Goal: Task Accomplishment & Management: Manage account settings

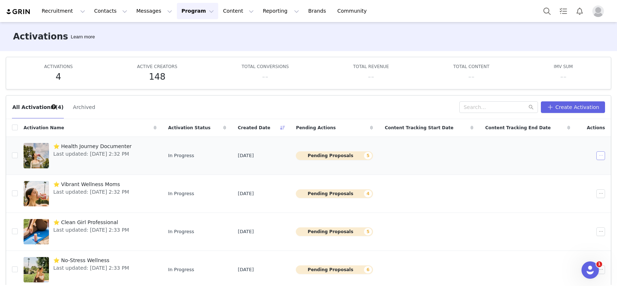
click at [598, 154] on button "button" at bounding box center [600, 155] width 9 height 9
click at [577, 168] on div "Edit" at bounding box center [567, 169] width 63 height 8
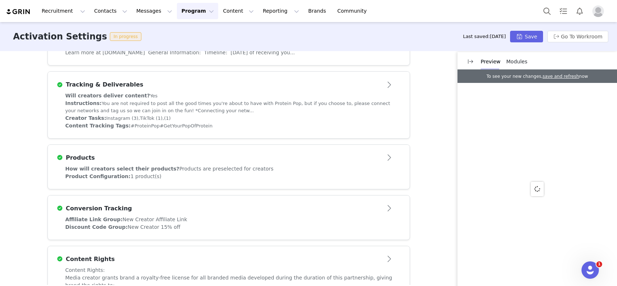
scroll to position [226, 0]
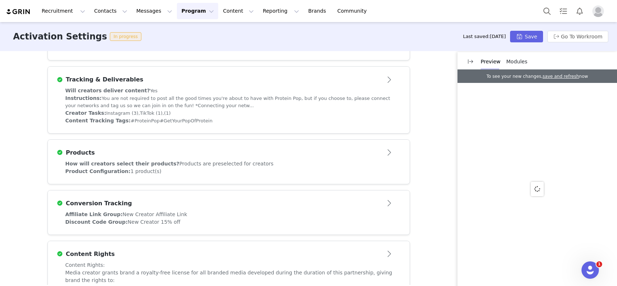
click at [322, 102] on div "Instructions: You are not required to post all the good times you're about to h…" at bounding box center [228, 102] width 327 height 15
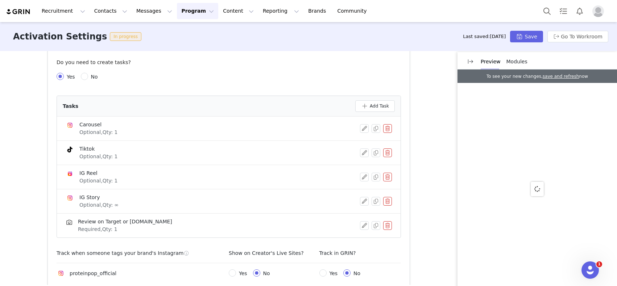
scroll to position [280, 0]
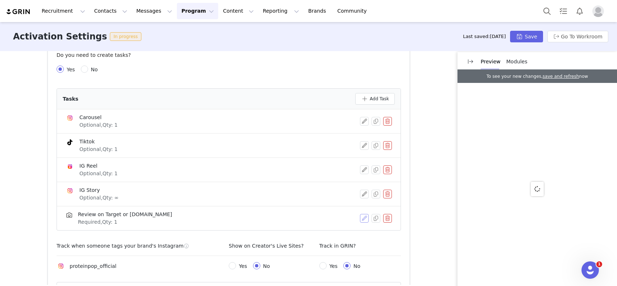
click at [361, 219] on button "button" at bounding box center [364, 218] width 9 height 9
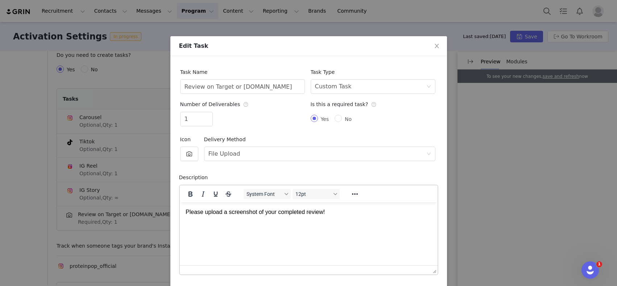
scroll to position [0, 0]
click at [256, 201] on div "System Font 12pt To open the popup, press Shift+Enter To open the popup, press …" at bounding box center [309, 194] width 258 height 17
click at [267, 211] on p "Please upload a screenshot of your completed review!" at bounding box center [308, 212] width 246 height 8
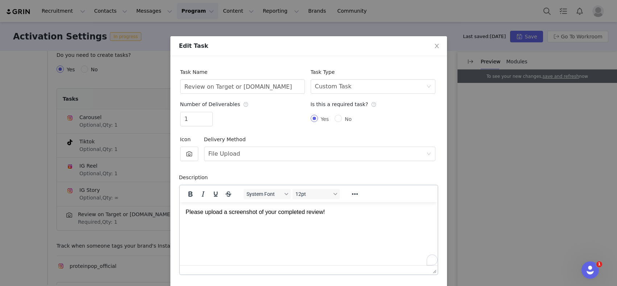
click at [347, 211] on p "Please upload a screenshot of your completed review!" at bounding box center [308, 212] width 246 height 8
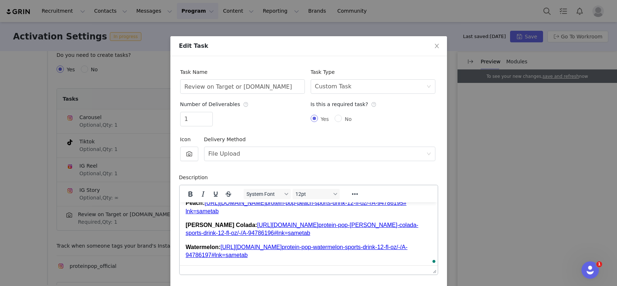
scroll to position [29, 0]
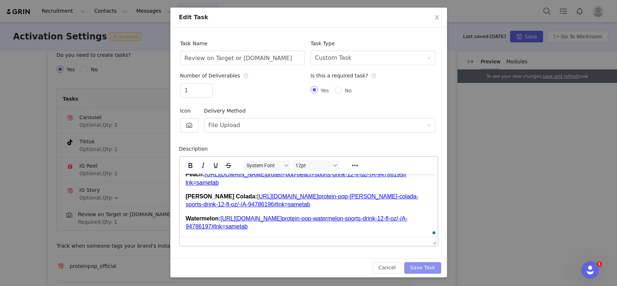
click at [416, 264] on button "Save Task" at bounding box center [422, 268] width 37 height 12
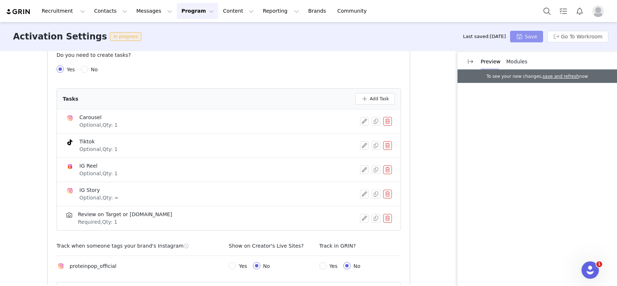
click at [524, 39] on button "Save" at bounding box center [526, 37] width 33 height 12
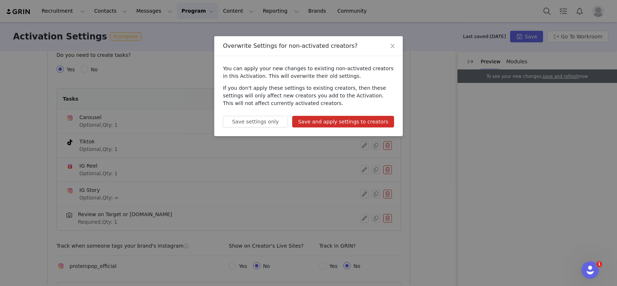
click at [375, 116] on button "Save and apply settings to creators" at bounding box center [343, 122] width 102 height 12
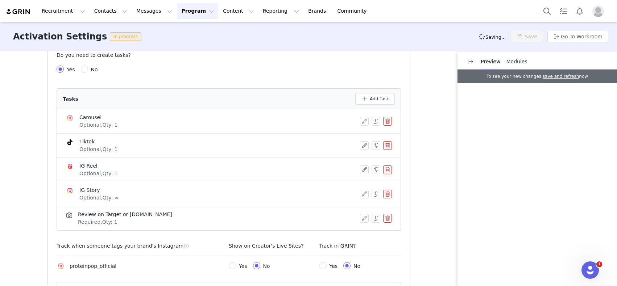
click at [197, 9] on button "Program Program" at bounding box center [197, 11] width 41 height 16
click at [190, 32] on p "Activations" at bounding box center [185, 32] width 28 height 8
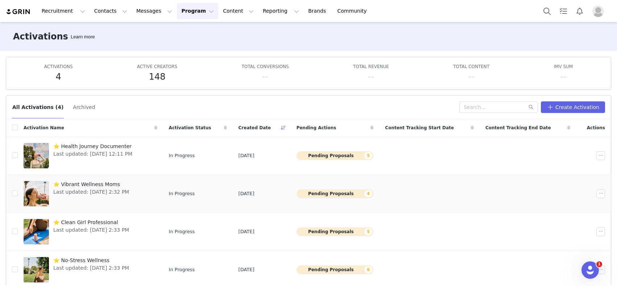
click at [96, 189] on span "Last updated: [DATE] 2:32 PM" at bounding box center [91, 192] width 76 height 8
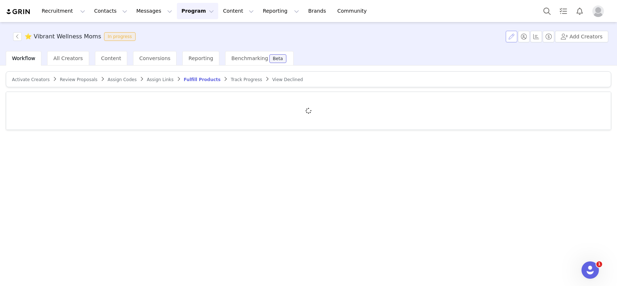
click at [516, 33] on button "button" at bounding box center [511, 37] width 12 height 12
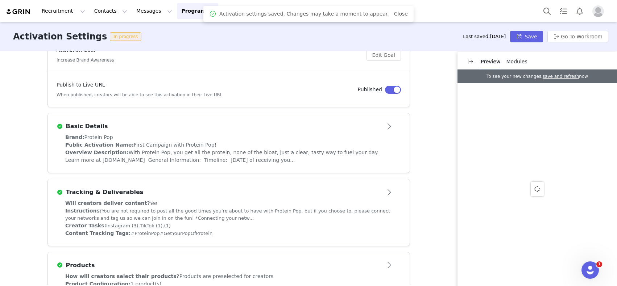
click at [248, 205] on div "Will creators deliver content? Yes" at bounding box center [228, 204] width 327 height 8
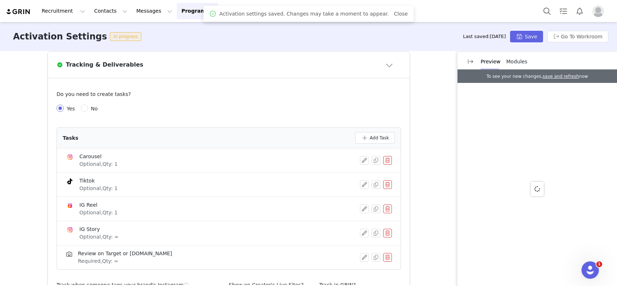
scroll to position [272, 0]
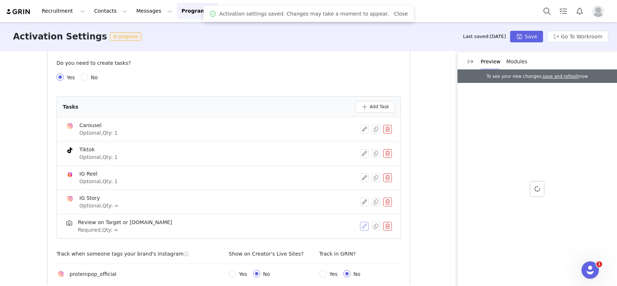
click at [360, 225] on button "button" at bounding box center [364, 226] width 9 height 9
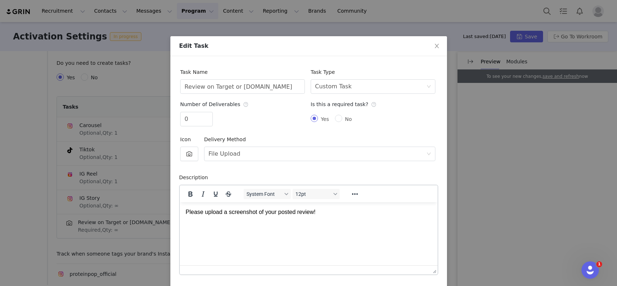
scroll to position [0, 0]
click at [338, 217] on html "Please upload a screenshot of your posted review!" at bounding box center [308, 212] width 258 height 20
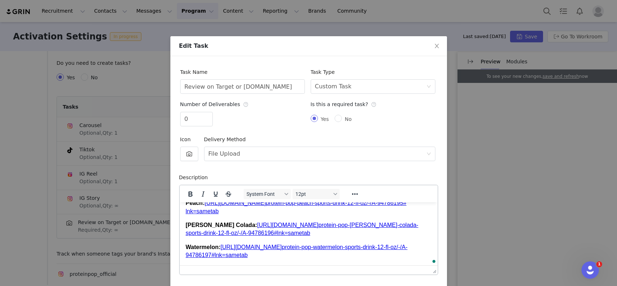
scroll to position [29, 0]
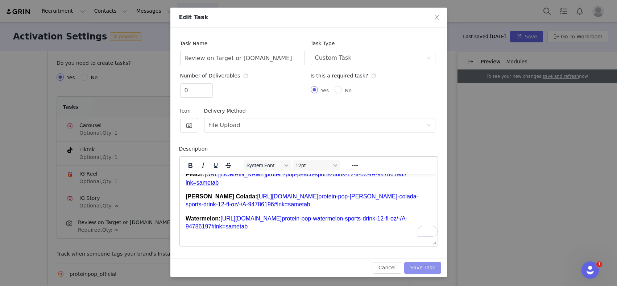
click at [427, 267] on button "Save Task" at bounding box center [422, 268] width 37 height 12
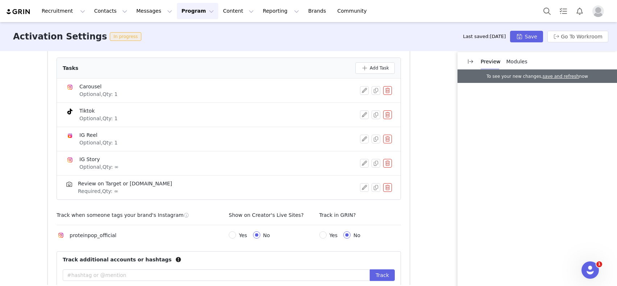
scroll to position [278, 0]
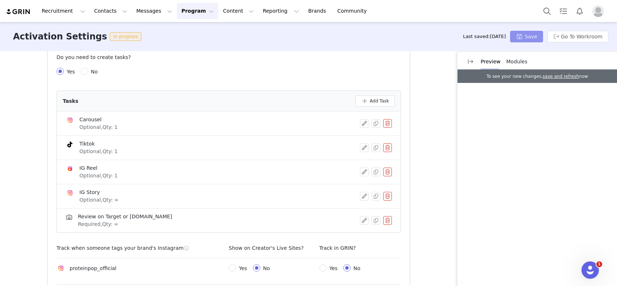
click at [528, 39] on button "Save" at bounding box center [526, 37] width 33 height 12
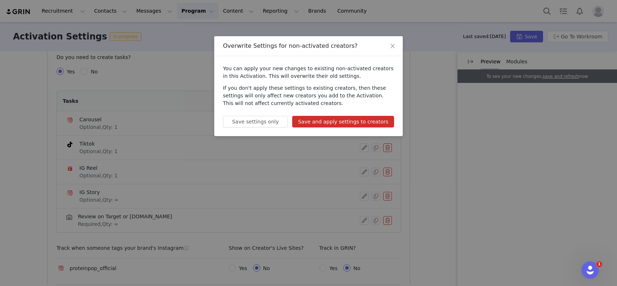
click at [369, 123] on button "Save and apply settings to creators" at bounding box center [343, 122] width 102 height 12
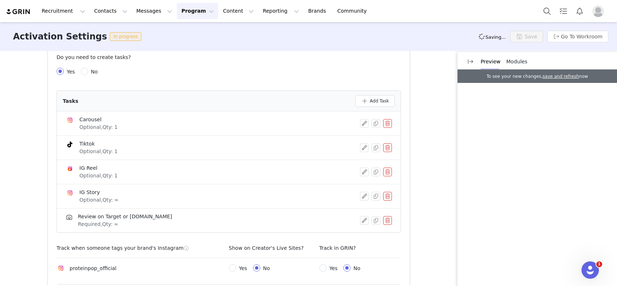
click at [188, 18] on button "Program Program" at bounding box center [197, 11] width 41 height 16
click at [187, 32] on p "Activations" at bounding box center [185, 32] width 28 height 8
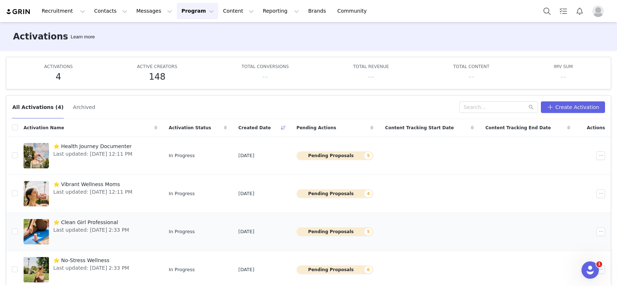
scroll to position [30, 0]
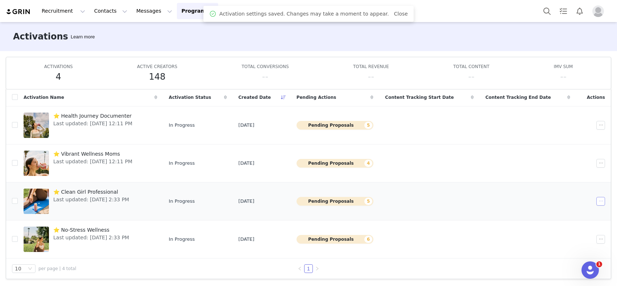
click at [596, 201] on button "button" at bounding box center [600, 201] width 9 height 9
click at [567, 213] on div "Edit" at bounding box center [567, 215] width 63 height 8
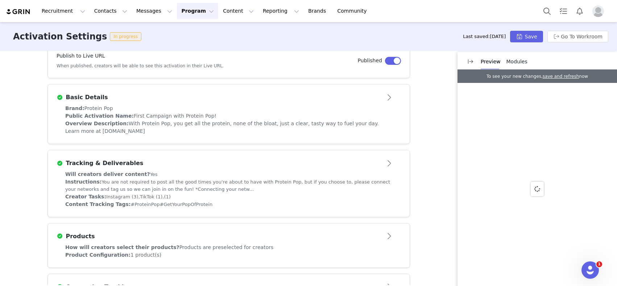
click at [241, 196] on div "Creator Tasks: Instagram (3), TikTok (1), (1)" at bounding box center [228, 197] width 327 height 8
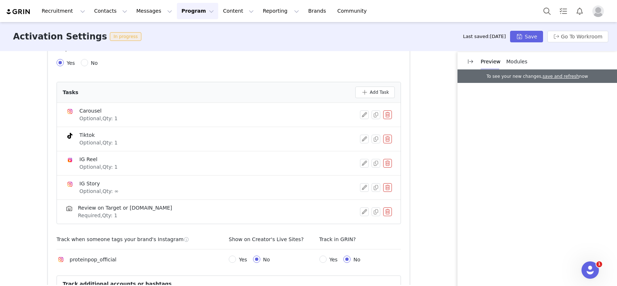
scroll to position [289, 0]
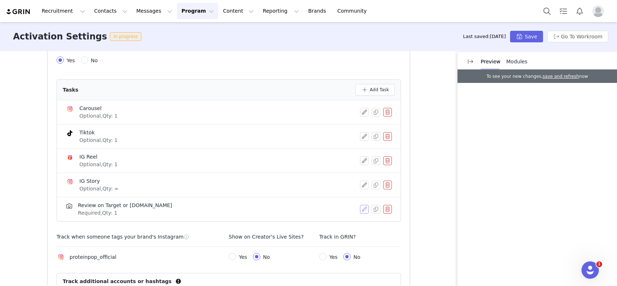
click at [360, 208] on button "button" at bounding box center [364, 209] width 9 height 9
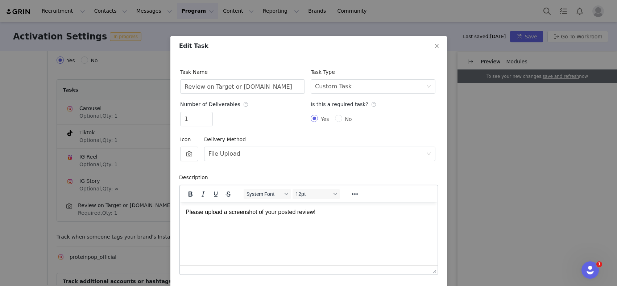
scroll to position [0, 0]
click at [318, 214] on p "Please upload a screenshot of your posted review!" at bounding box center [308, 212] width 246 height 8
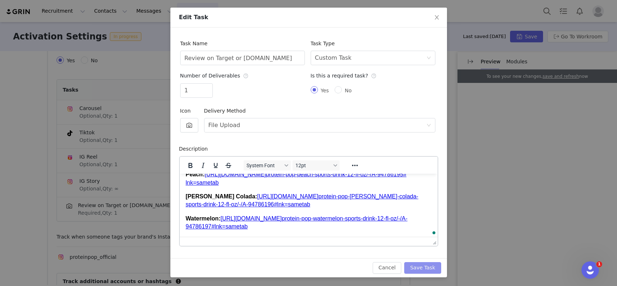
click at [428, 266] on button "Save Task" at bounding box center [422, 268] width 37 height 12
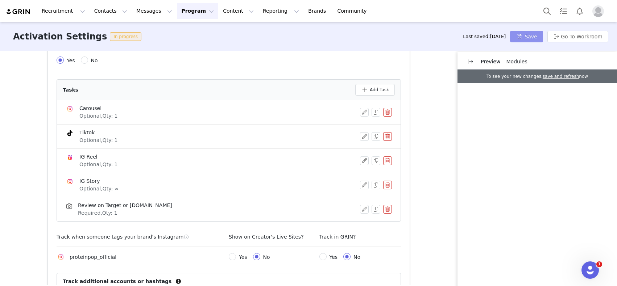
click at [528, 35] on button "Save" at bounding box center [526, 37] width 33 height 12
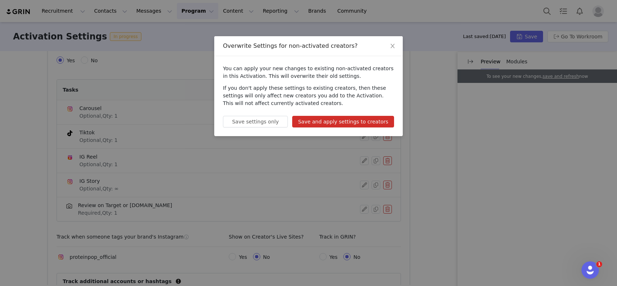
click at [379, 121] on button "Save and apply settings to creators" at bounding box center [343, 122] width 102 height 12
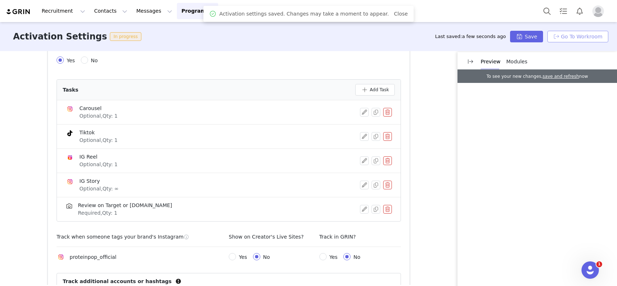
click at [582, 35] on button "Go To Workroom" at bounding box center [577, 37] width 61 height 12
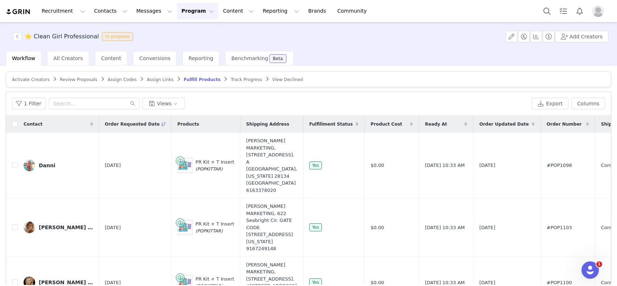
click at [196, 8] on button "Program Program" at bounding box center [197, 11] width 41 height 16
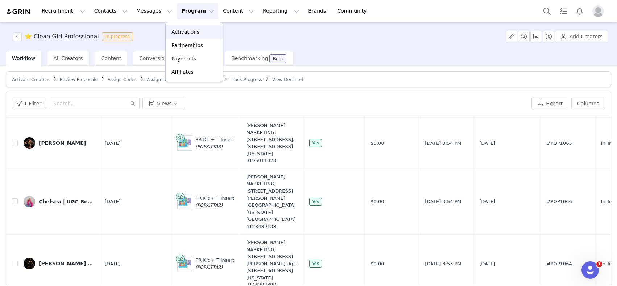
click at [186, 32] on p "Activations" at bounding box center [185, 32] width 28 height 8
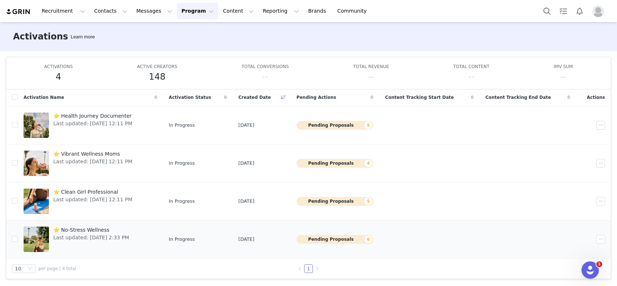
click at [101, 234] on span "Last updated: [DATE] 2:33 PM" at bounding box center [91, 238] width 76 height 8
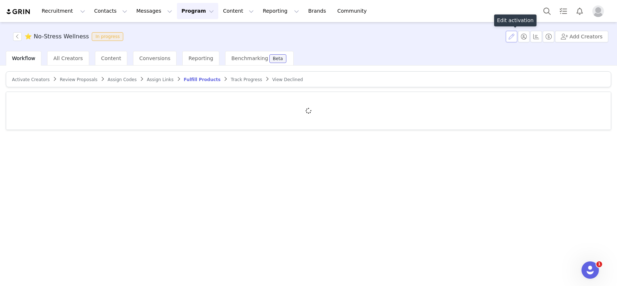
click at [513, 38] on button "button" at bounding box center [511, 37] width 12 height 12
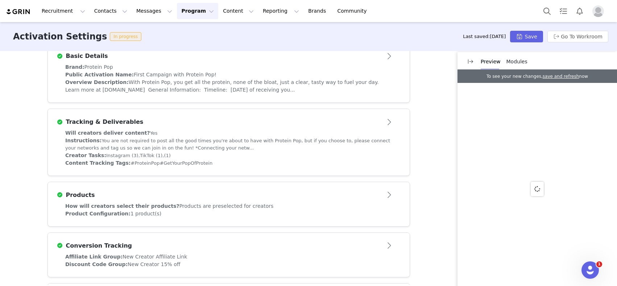
click at [333, 190] on article "Products" at bounding box center [229, 192] width 362 height 20
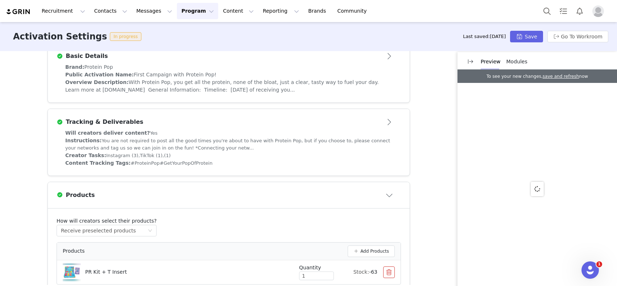
click at [333, 152] on div "Instructions: You are not required to post all the good times you're about to h…" at bounding box center [228, 144] width 327 height 15
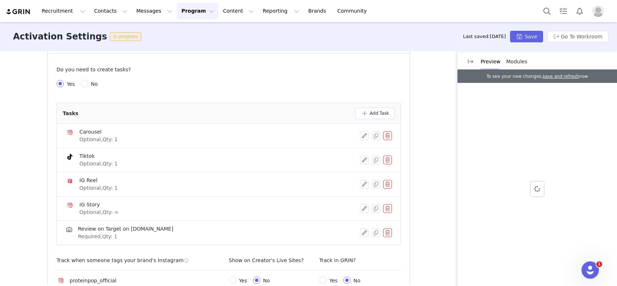
click at [360, 234] on div at bounding box center [364, 233] width 9 height 9
click at [364, 235] on button "button" at bounding box center [364, 233] width 9 height 9
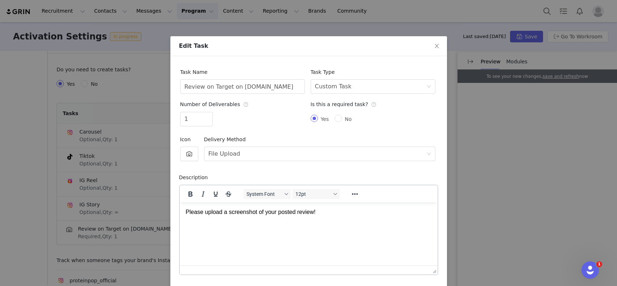
click at [303, 222] on html "Please upload a screenshot of your posted review!" at bounding box center [308, 212] width 258 height 20
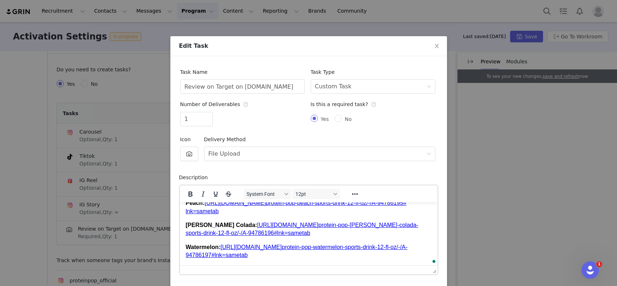
scroll to position [45, 0]
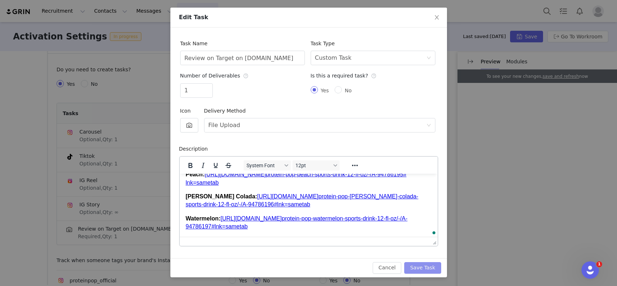
click at [417, 268] on button "Save Task" at bounding box center [422, 268] width 37 height 12
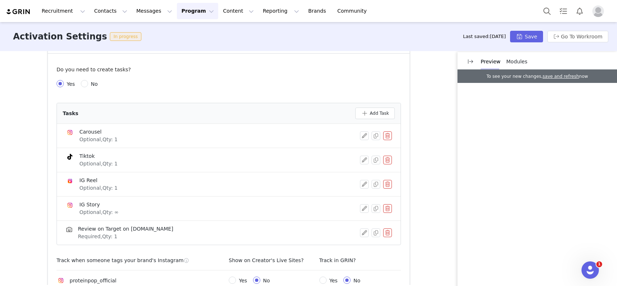
click at [530, 29] on div "Activation Settings In progress Last saved: [DATE] Save Go To Workroom" at bounding box center [308, 36] width 617 height 29
click at [530, 40] on button "Save" at bounding box center [526, 37] width 33 height 12
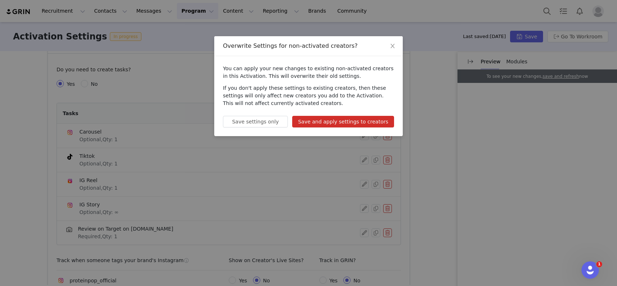
click at [376, 119] on button "Save and apply settings to creators" at bounding box center [343, 122] width 102 height 12
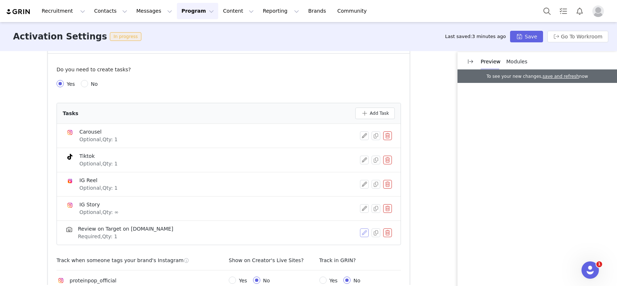
click at [360, 234] on button "button" at bounding box center [364, 233] width 9 height 9
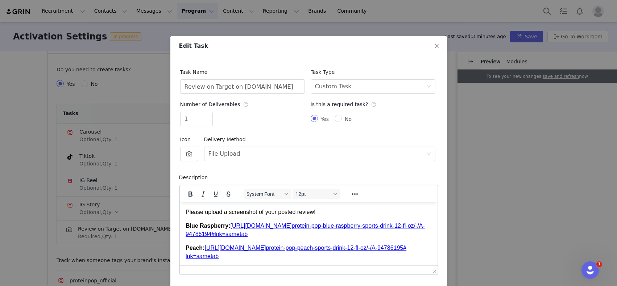
scroll to position [0, 0]
click at [434, 47] on icon "icon: close" at bounding box center [436, 46] width 4 height 4
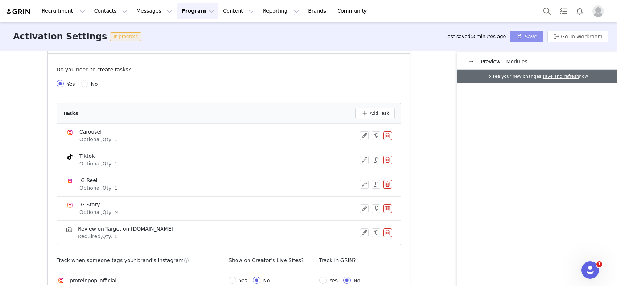
click at [524, 40] on button "Save" at bounding box center [526, 37] width 33 height 12
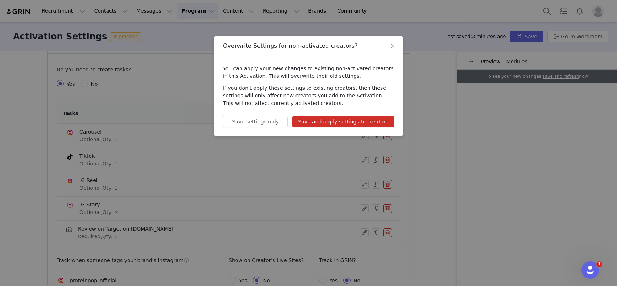
click at [358, 118] on button "Save and apply settings to creators" at bounding box center [343, 122] width 102 height 12
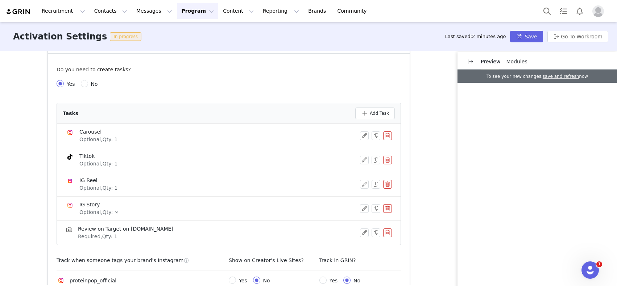
click at [21, 12] on img at bounding box center [18, 11] width 25 height 7
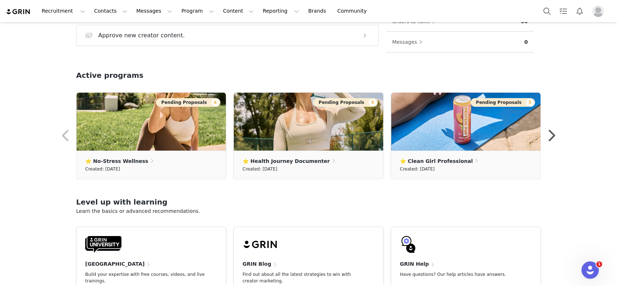
scroll to position [155, 0]
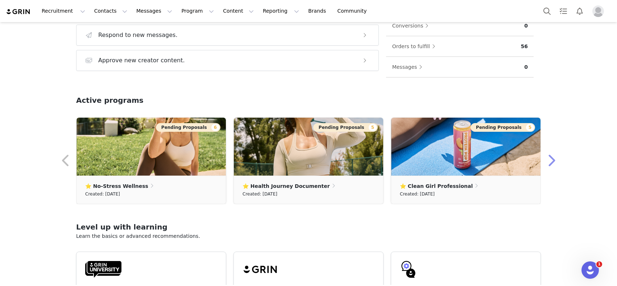
click at [550, 158] on button "button" at bounding box center [550, 160] width 14 height 17
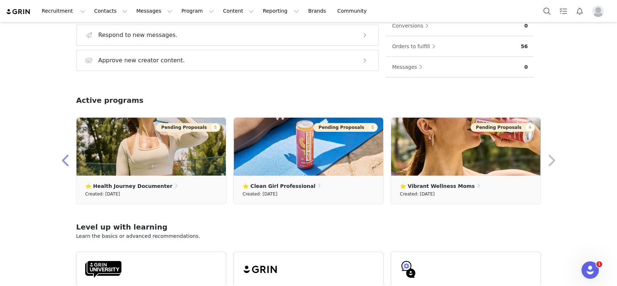
click at [59, 159] on button "button" at bounding box center [66, 160] width 14 height 17
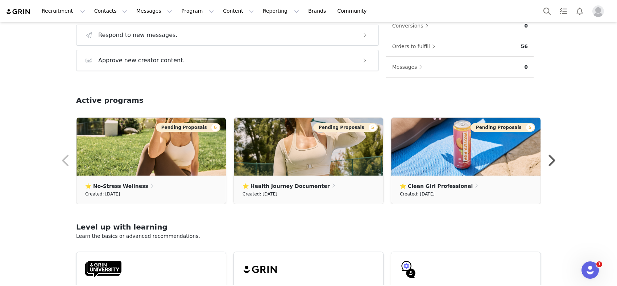
scroll to position [0, 0]
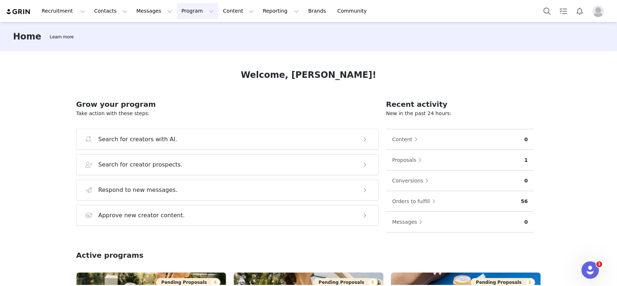
click at [180, 8] on button "Program Program" at bounding box center [197, 11] width 41 height 16
click at [178, 36] on link "Activations" at bounding box center [194, 31] width 57 height 13
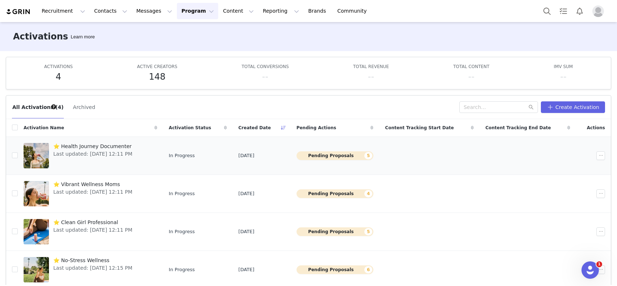
click at [106, 151] on span "Last updated: [DATE] 12:11 PM" at bounding box center [92, 154] width 79 height 8
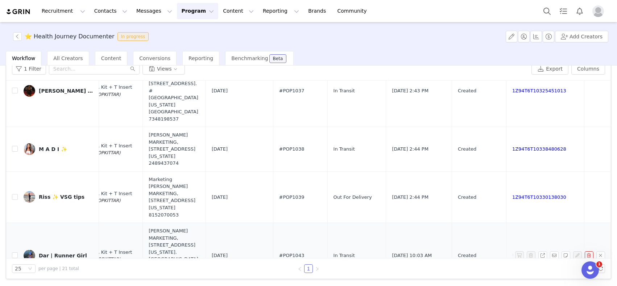
scroll to position [467, 272]
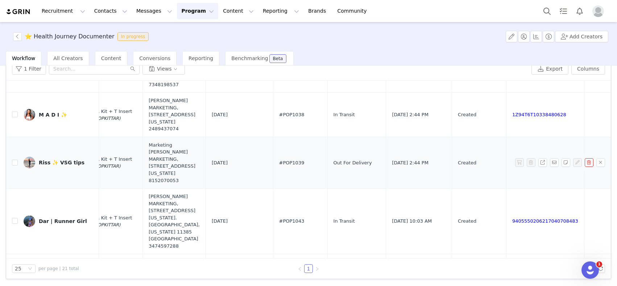
click at [512, 166] on link "1Z94T6T10330138030" at bounding box center [539, 162] width 54 height 5
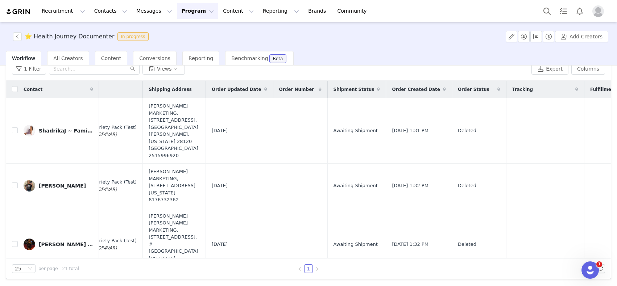
scroll to position [0, 0]
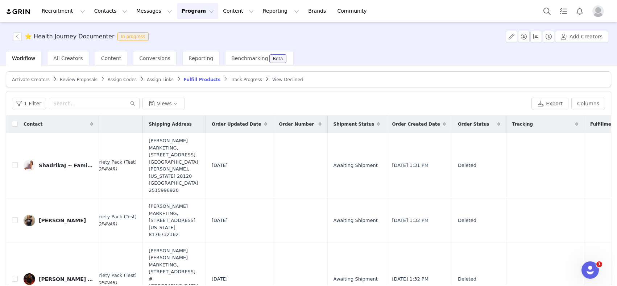
click at [18, 8] on img at bounding box center [18, 11] width 25 height 7
